Goal: Check status: Check status

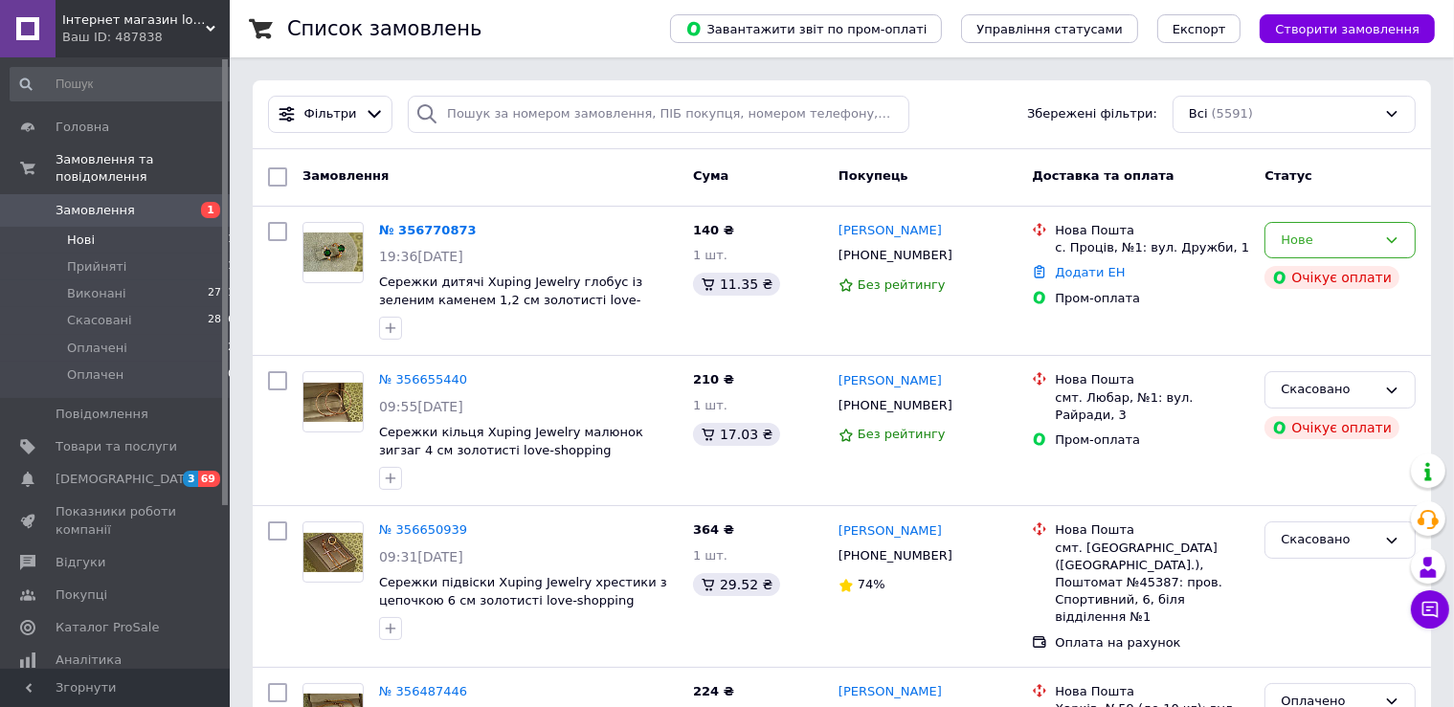
click at [102, 234] on li "Нові 1" at bounding box center [123, 240] width 246 height 27
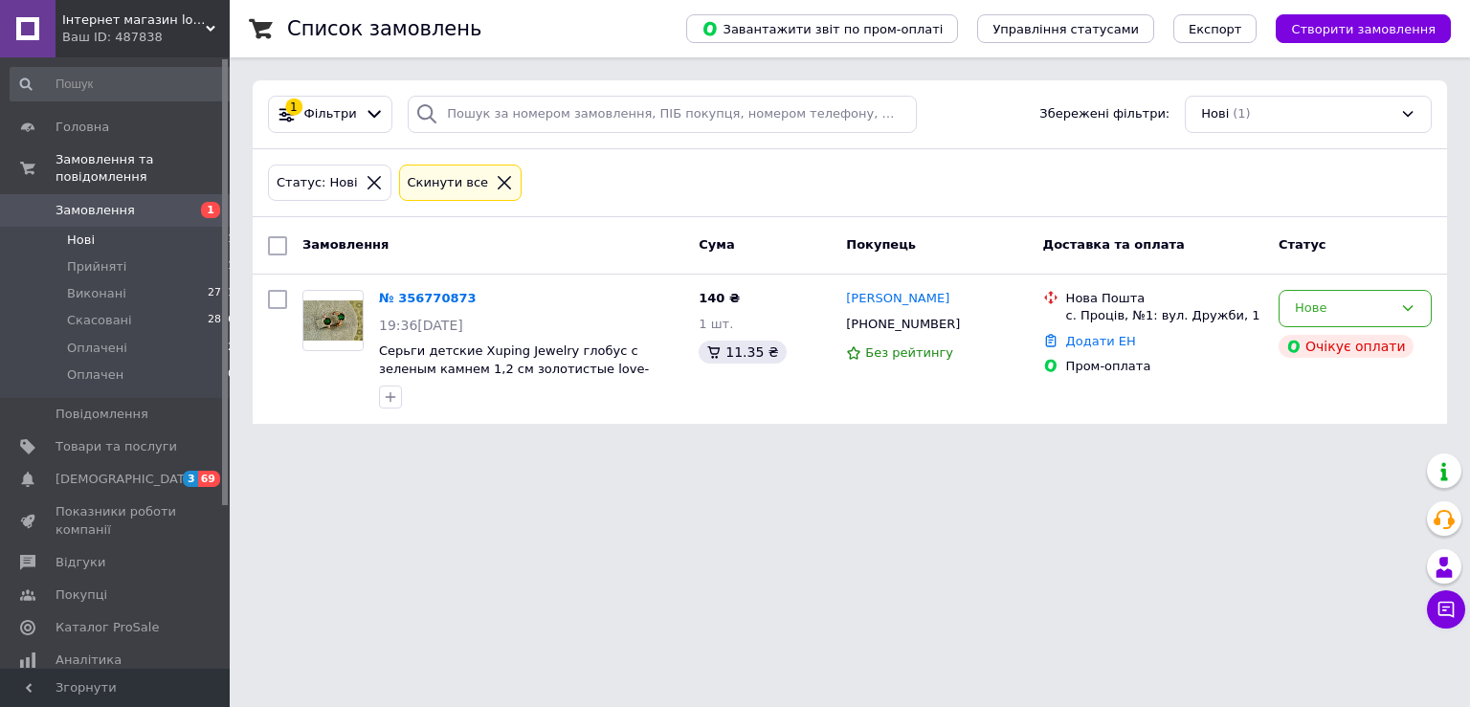
click at [130, 233] on li "Нові 1" at bounding box center [123, 240] width 246 height 27
click at [131, 254] on li "Прийняті 1" at bounding box center [123, 267] width 246 height 27
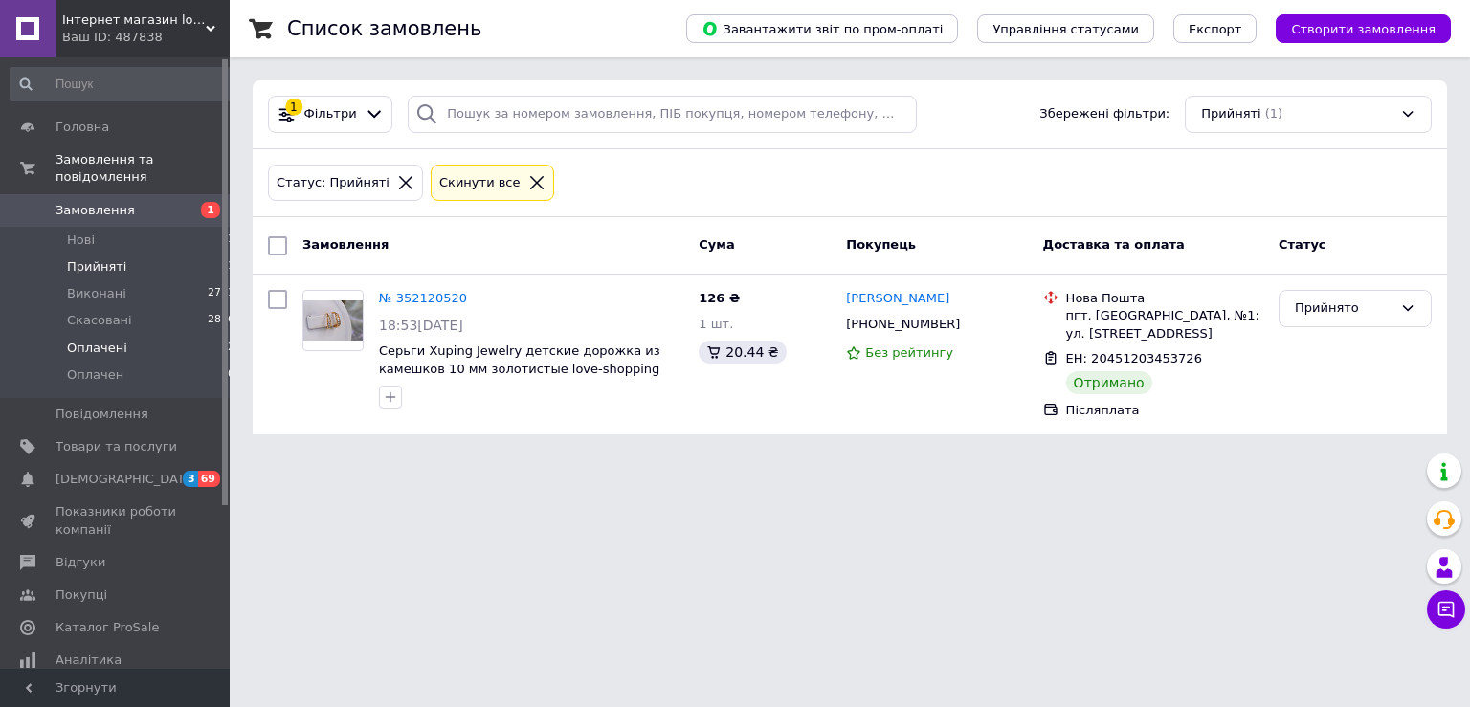
click at [130, 335] on li "Оплачені 2" at bounding box center [123, 348] width 246 height 27
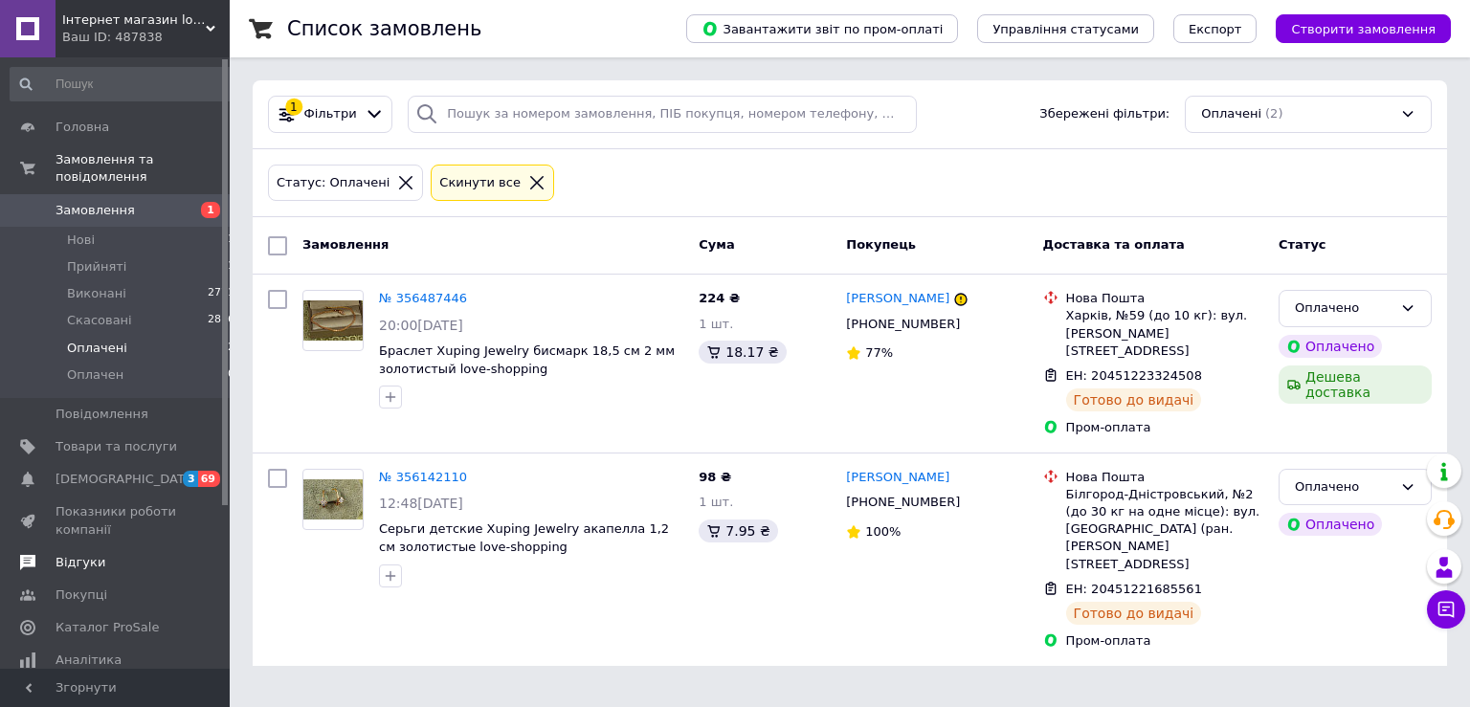
click at [101, 554] on span "Відгуки" at bounding box center [117, 562] width 122 height 17
click at [131, 254] on li "Прийняті 1" at bounding box center [123, 267] width 246 height 27
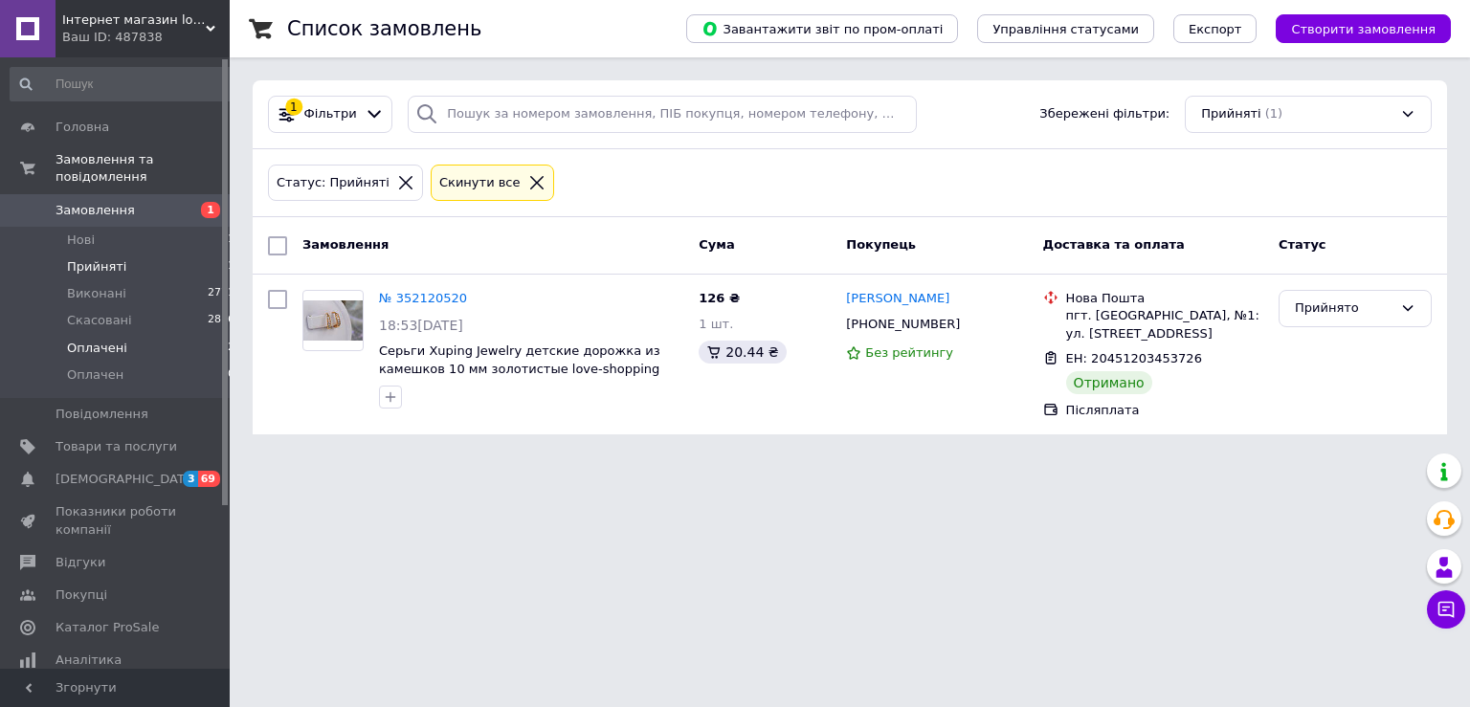
click at [95, 340] on span "Оплачені" at bounding box center [97, 348] width 60 height 17
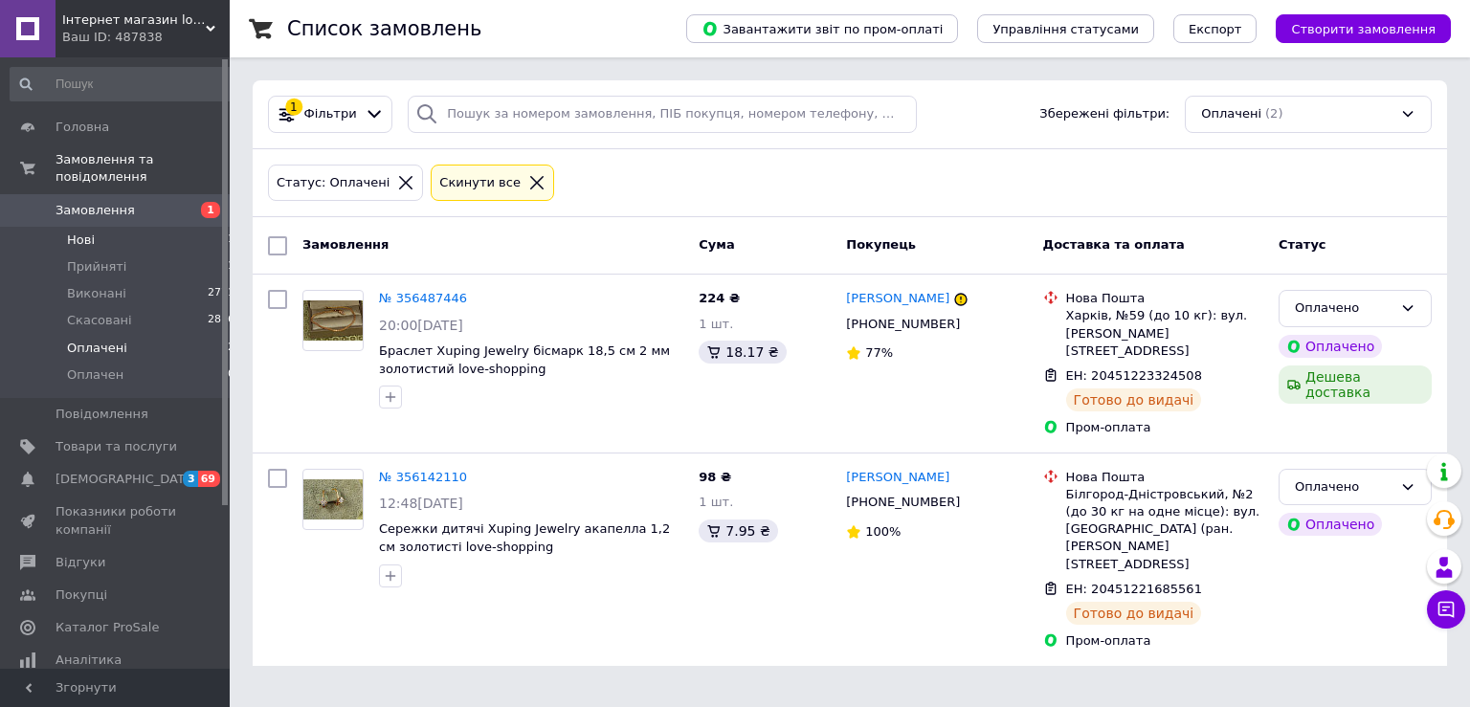
click at [79, 232] on span "Нові" at bounding box center [81, 240] width 28 height 17
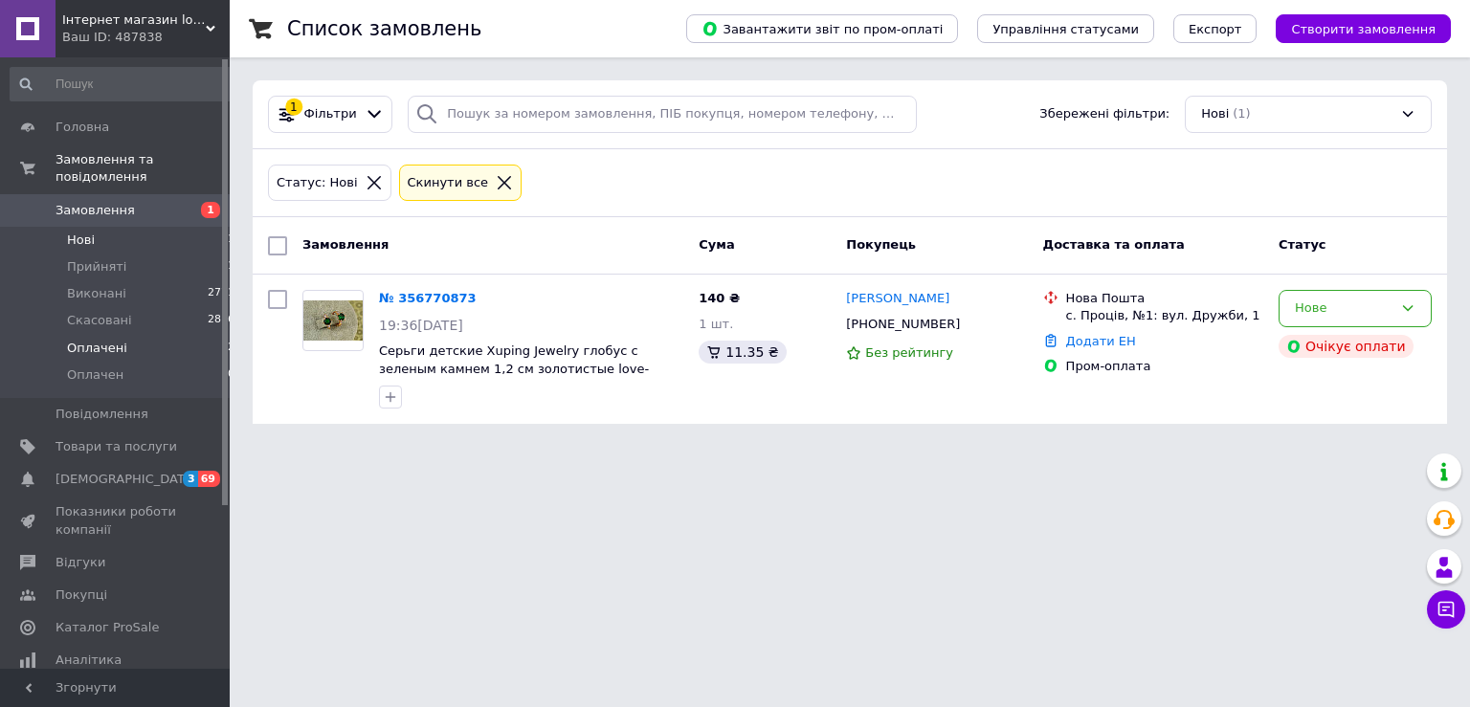
click at [107, 340] on span "Оплачені" at bounding box center [97, 348] width 60 height 17
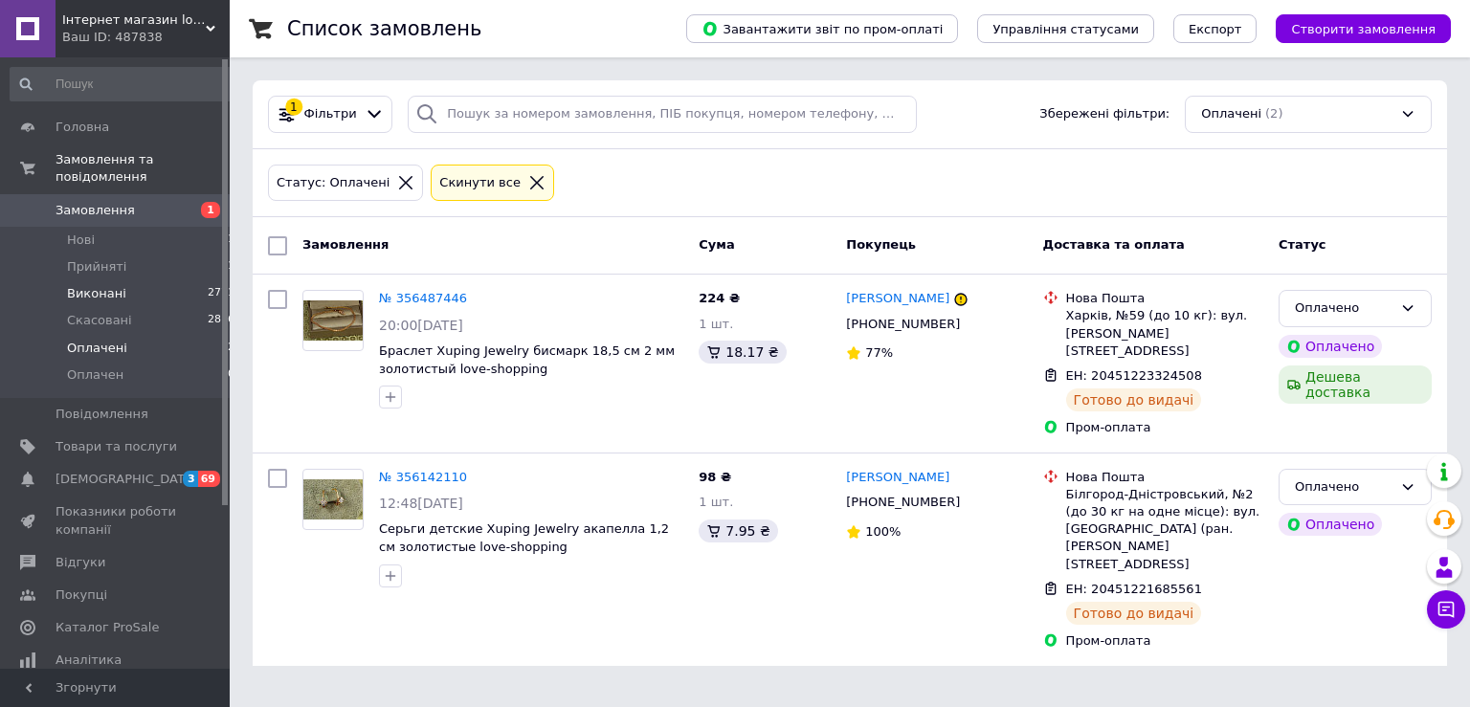
click at [128, 280] on li "Виконані 2771" at bounding box center [123, 293] width 246 height 27
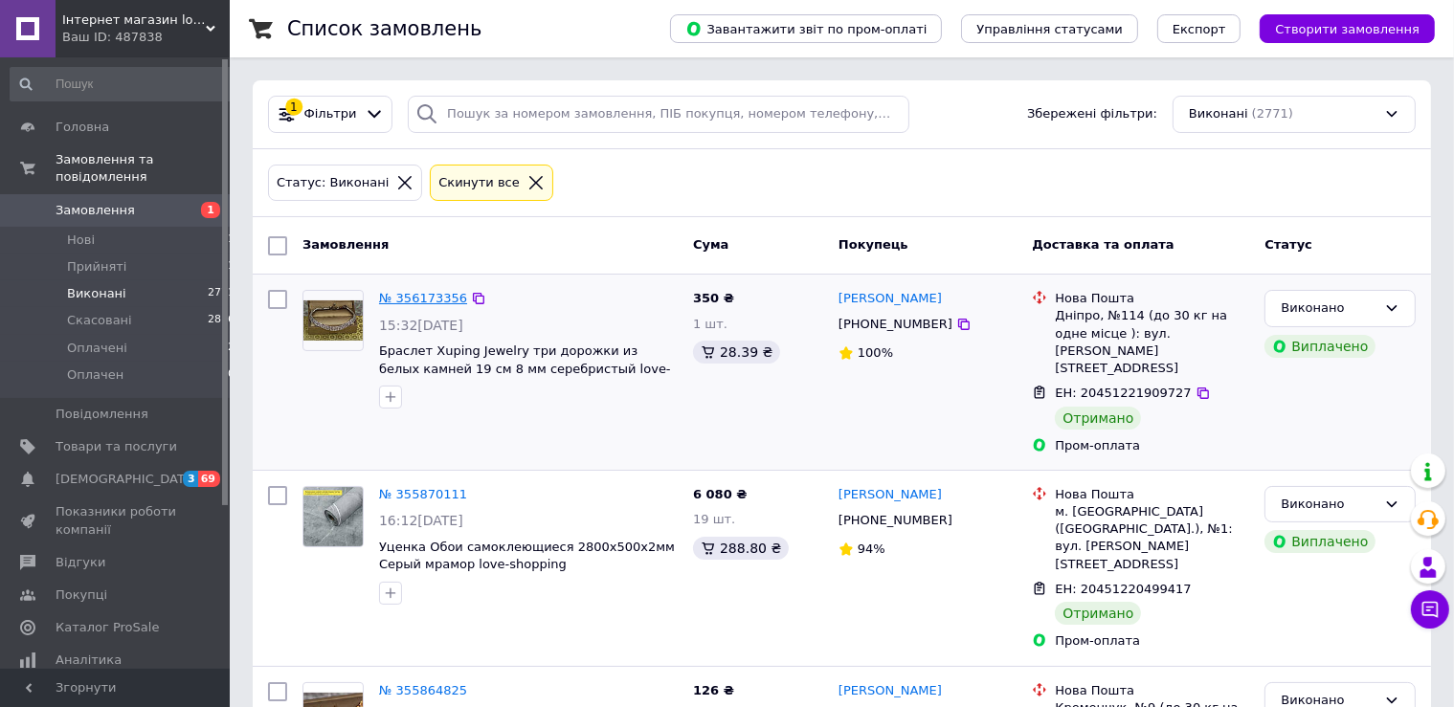
click at [419, 299] on link "№ 356173356" at bounding box center [423, 298] width 88 height 14
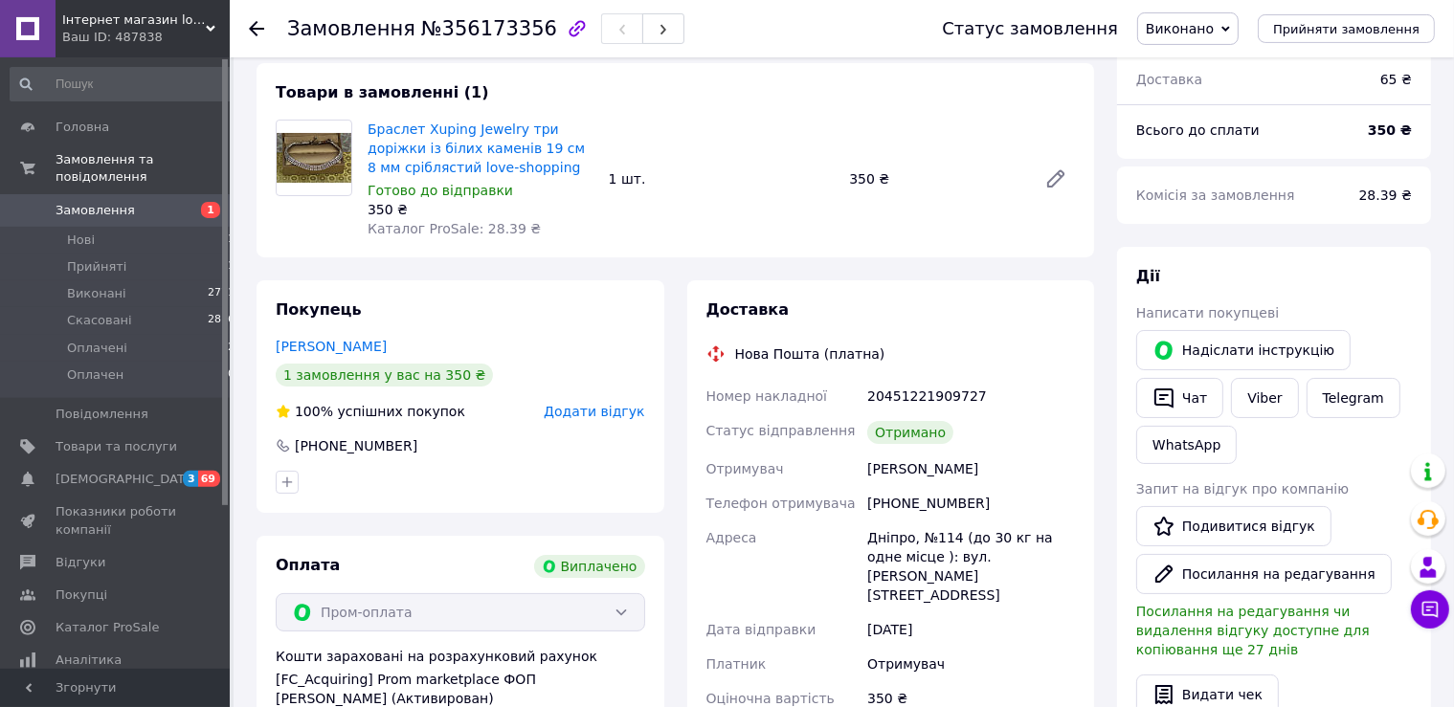
scroll to position [100, 0]
click at [97, 340] on span "Оплачені" at bounding box center [97, 348] width 60 height 17
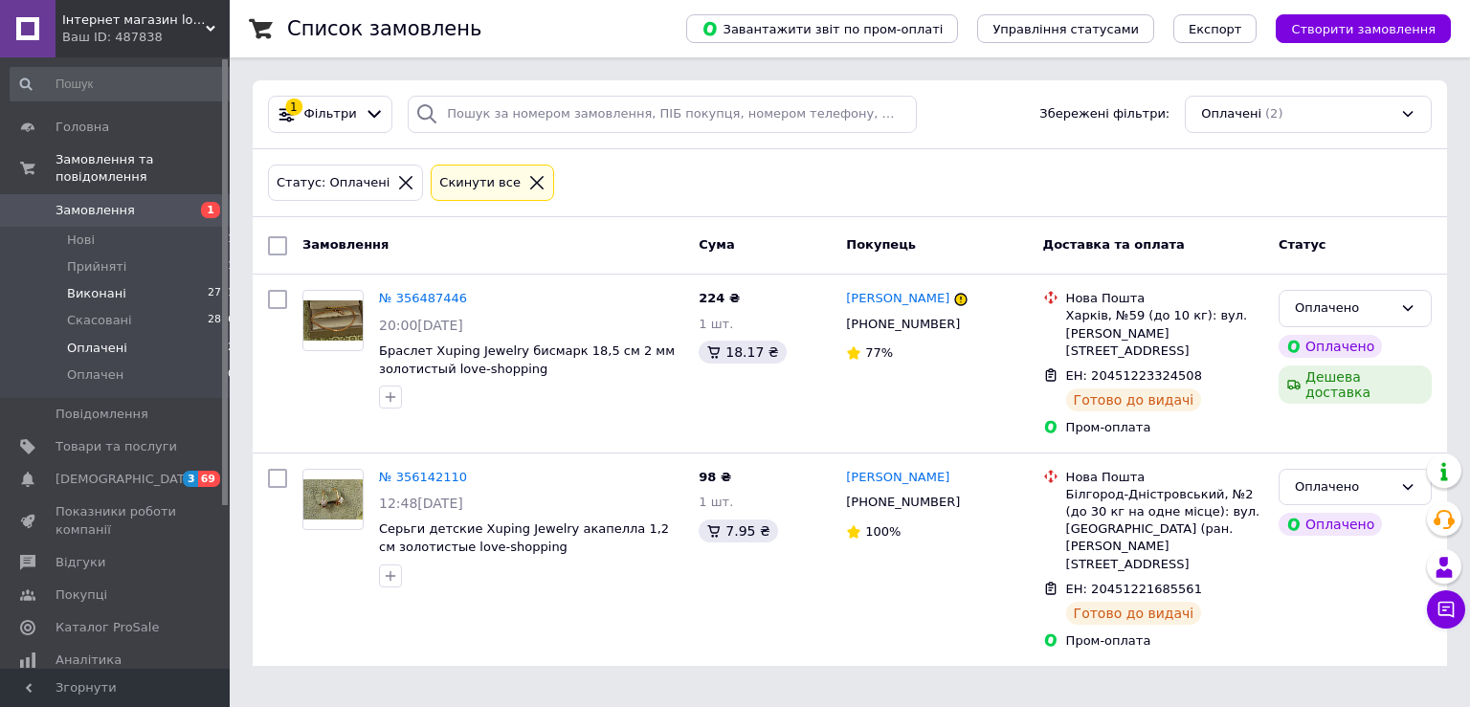
click at [94, 285] on span "Виконані" at bounding box center [96, 293] width 59 height 17
